Goal: Find specific page/section: Find specific page/section

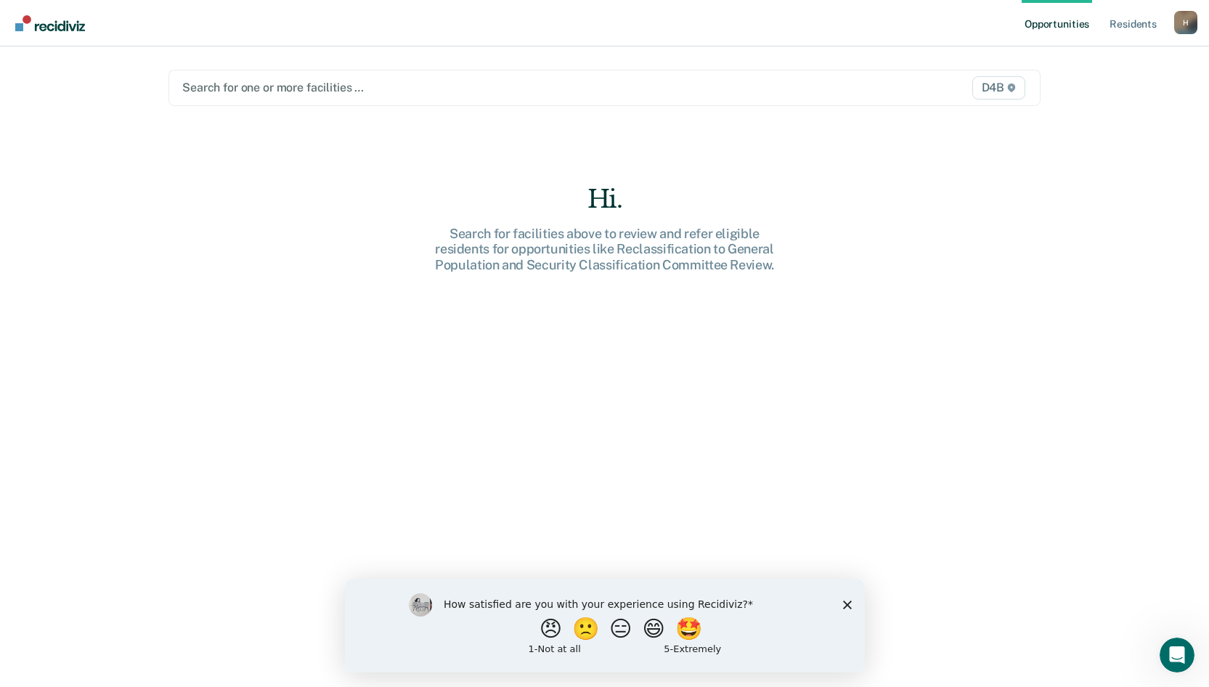
click at [1005, 83] on span "D4B" at bounding box center [998, 87] width 53 height 23
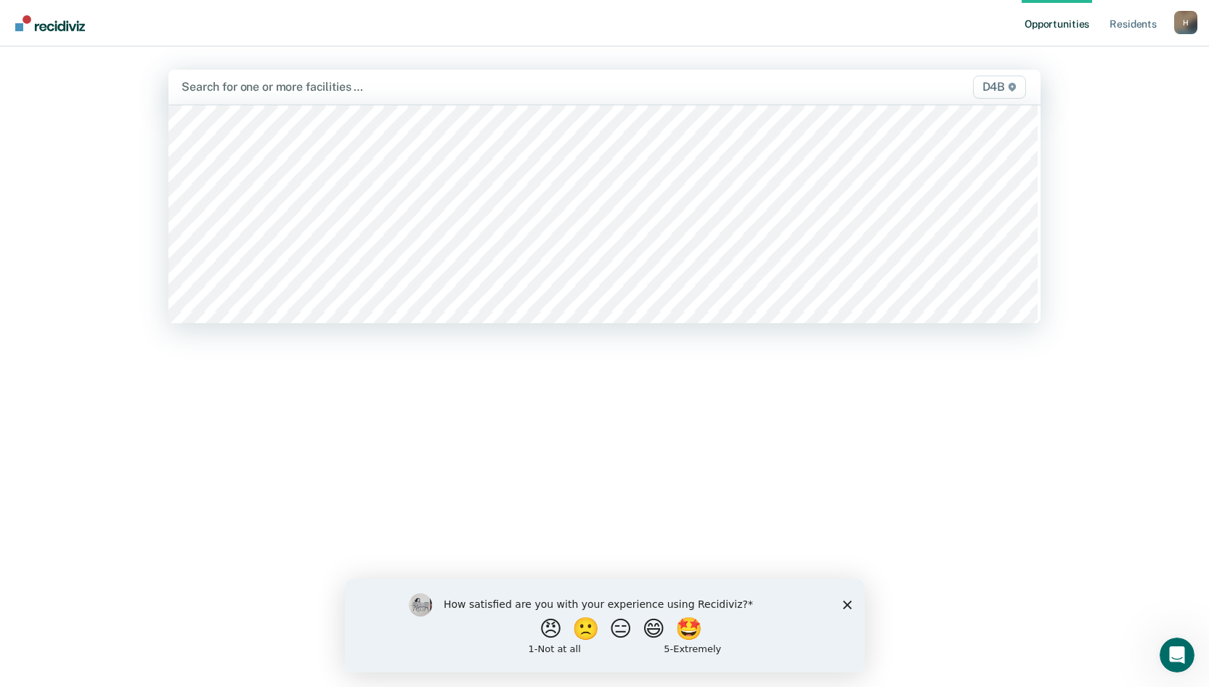
scroll to position [508, 0]
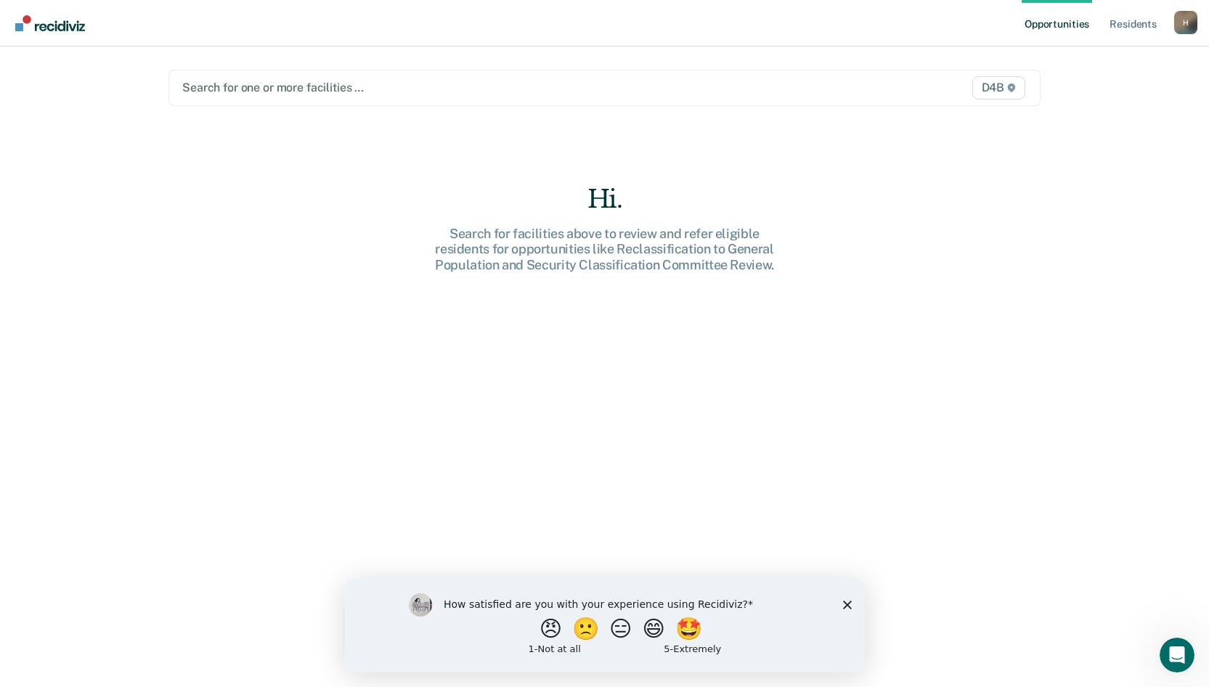
click at [306, 81] on div at bounding box center [477, 87] width 590 height 17
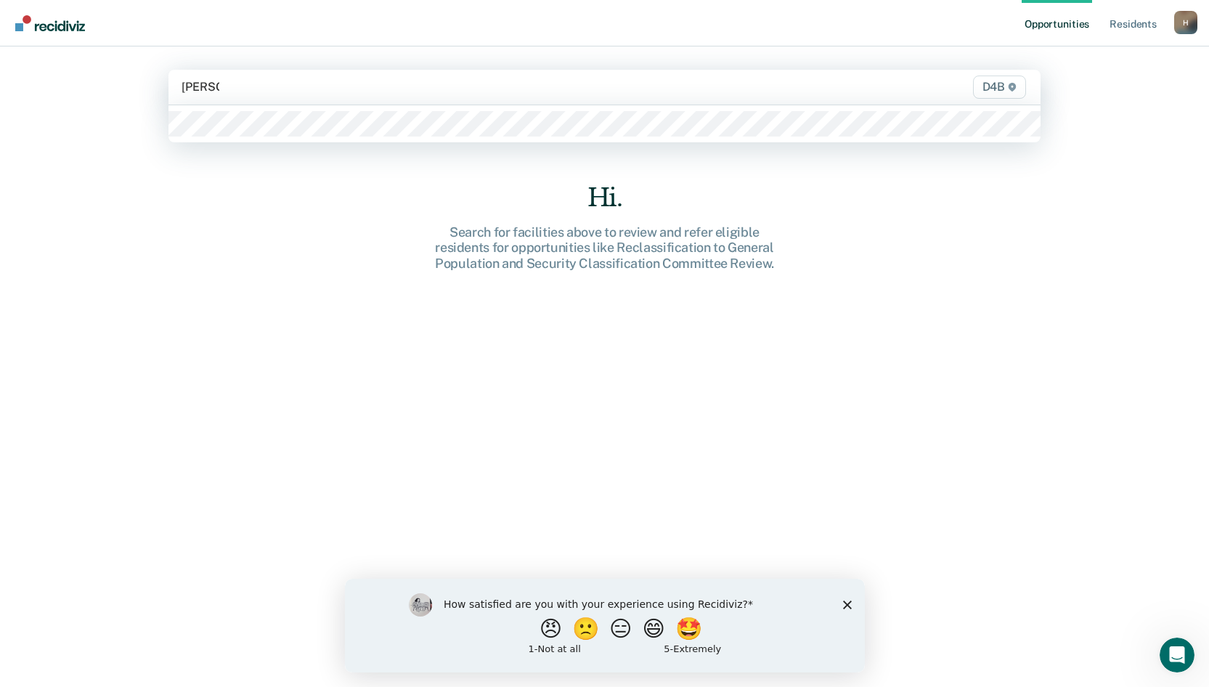
type input "[PERSON_NAME]"
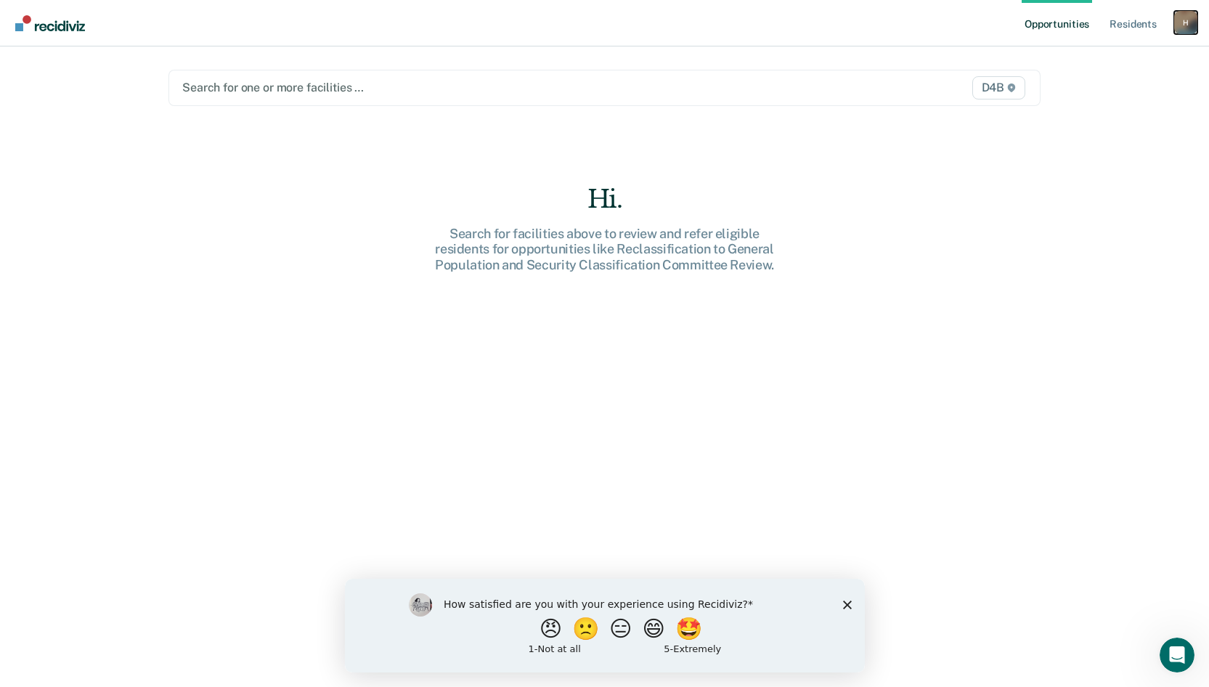
click at [1187, 19] on div "H" at bounding box center [1185, 22] width 23 height 23
click at [1138, 26] on link "Resident s" at bounding box center [1132, 23] width 53 height 46
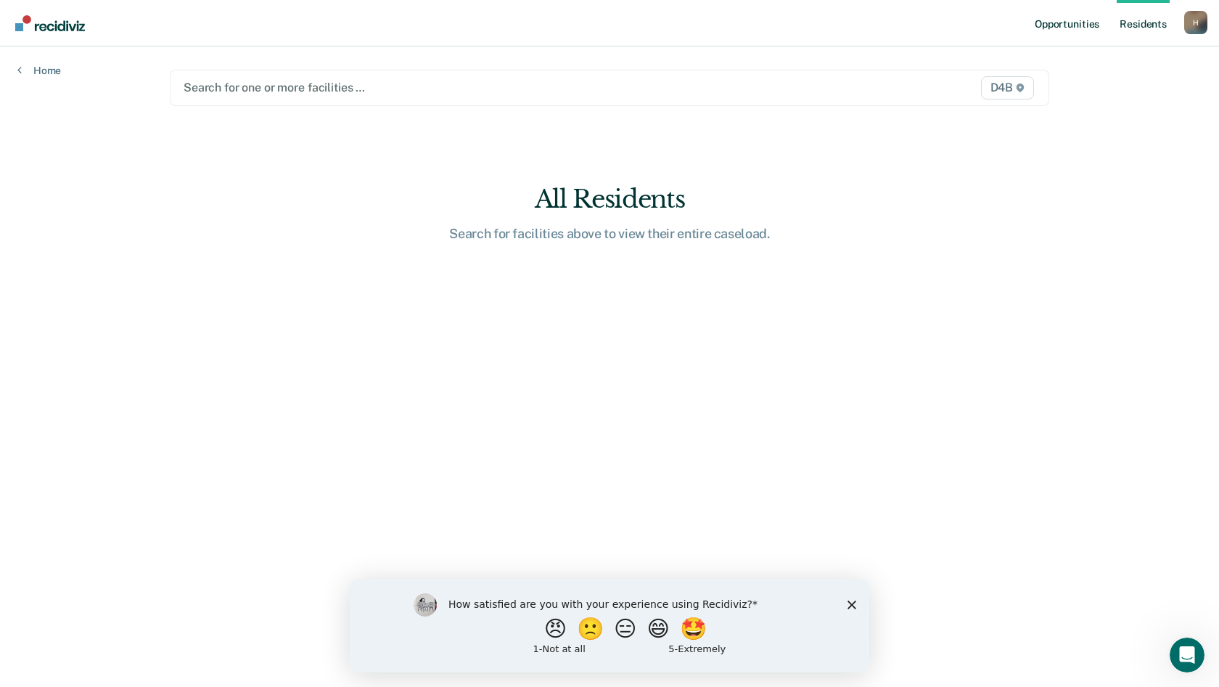
click at [1072, 23] on link "Opportunities" at bounding box center [1067, 23] width 70 height 46
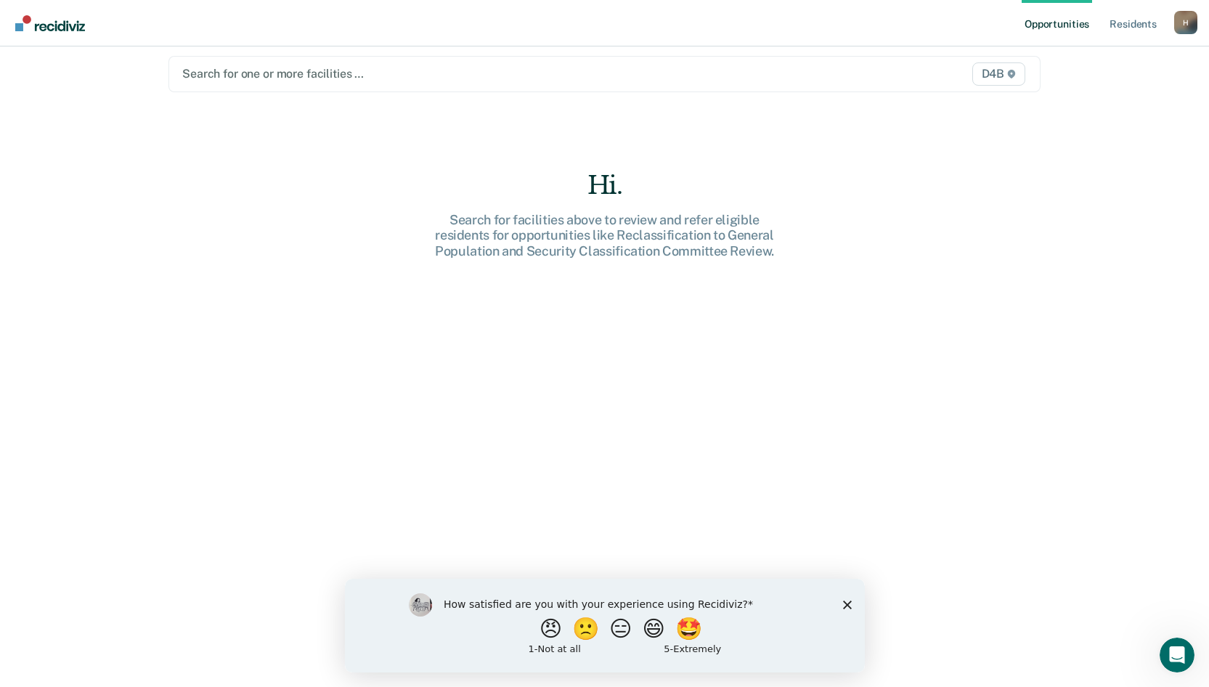
scroll to position [22, 0]
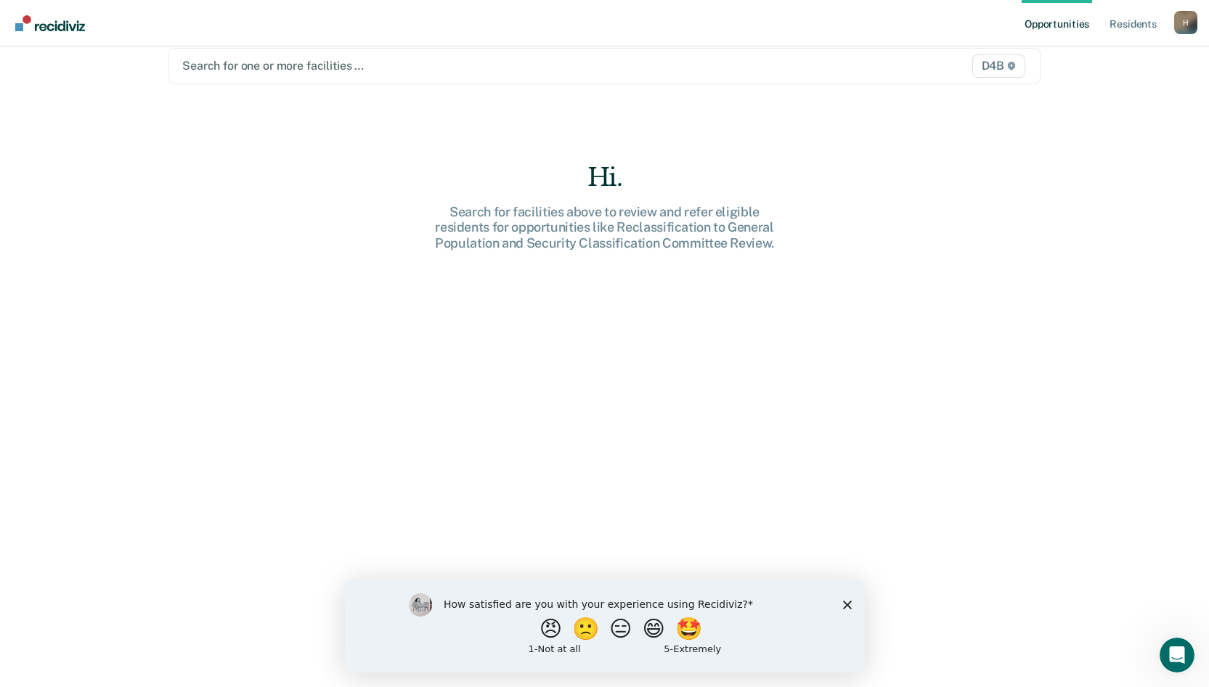
click at [844, 600] on icon "Close survey" at bounding box center [846, 604] width 9 height 9
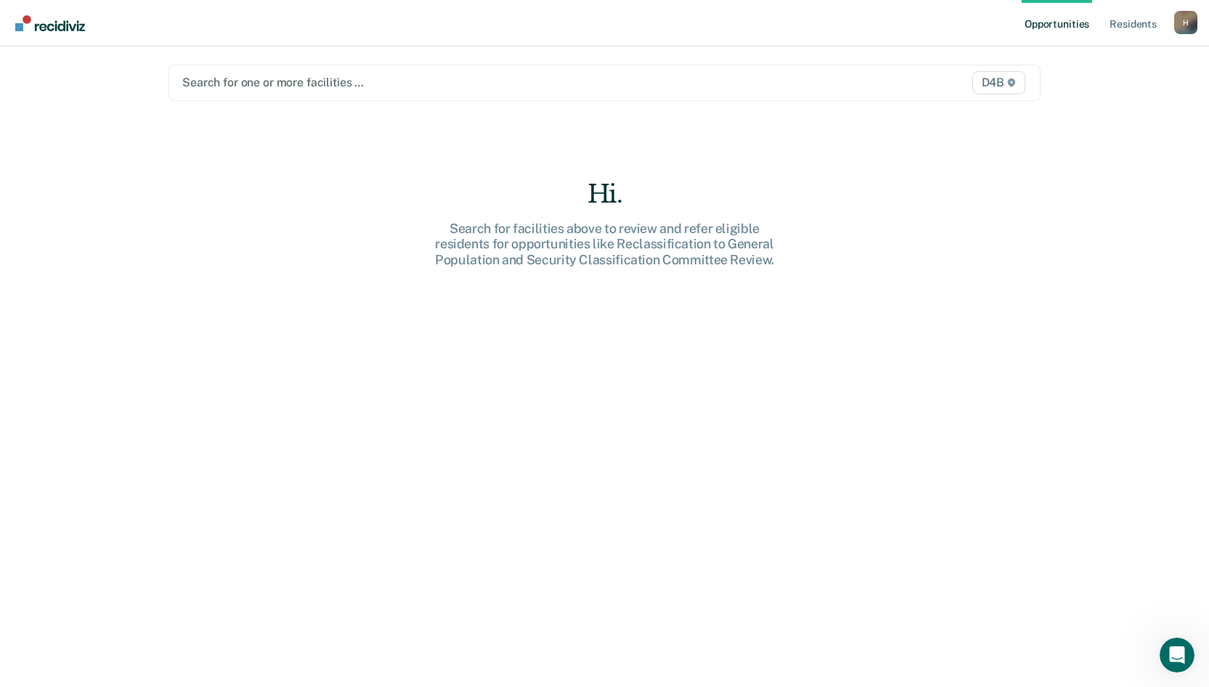
scroll to position [0, 0]
drag, startPoint x: 777, startPoint y: 631, endPoint x: 814, endPoint y: 601, distance: 48.5
click at [784, 627] on div "Hi. Search for facilities above to review and refer eligible residents for oppo…" at bounding box center [604, 446] width 872 height 524
click at [858, 541] on div "Hi. Search for facilities above to review and refer eligible residents for oppo…" at bounding box center [604, 446] width 872 height 524
